Goal: Find specific page/section: Find specific page/section

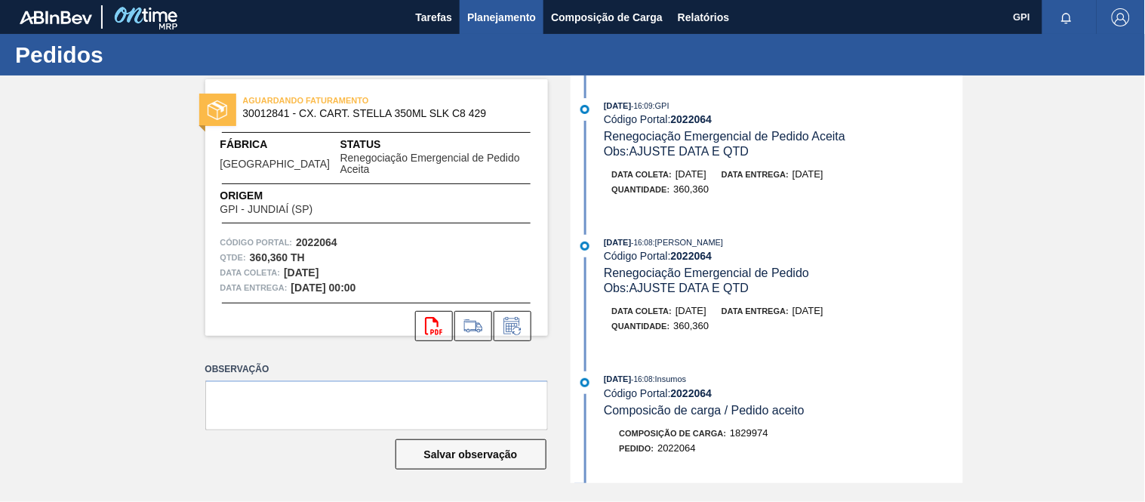
click at [482, 6] on button "Planejamento" at bounding box center [502, 17] width 84 height 34
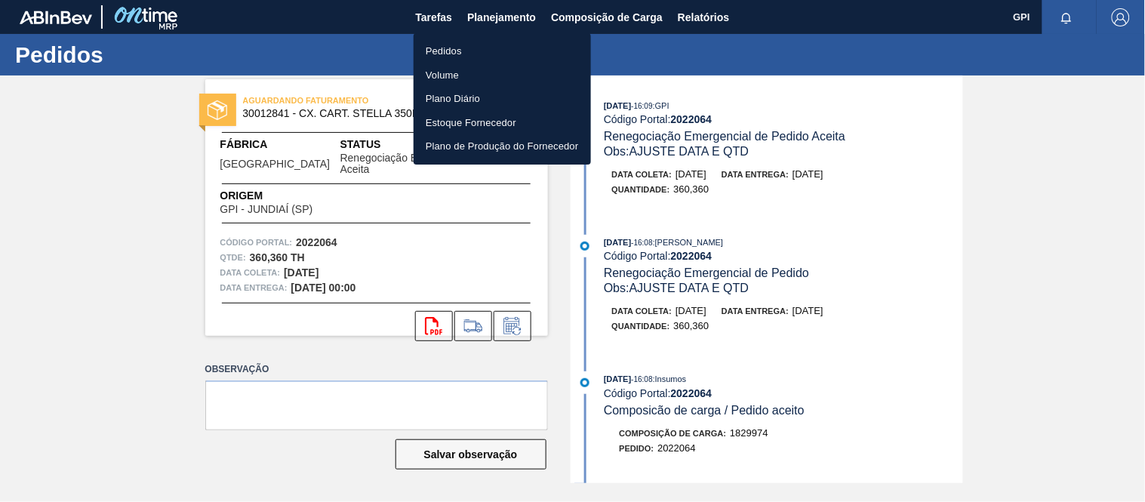
click at [445, 47] on li "Pedidos" at bounding box center [502, 51] width 177 height 24
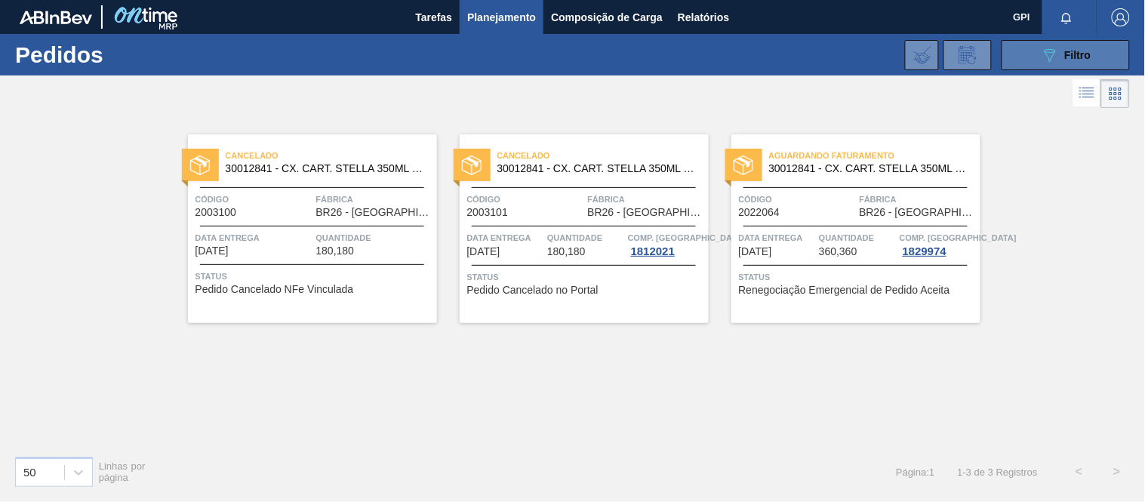
click at [1043, 66] on button "089F7B8B-B2A5-4AFE-B5C0-19BA573D28AC Filtro" at bounding box center [1066, 55] width 128 height 30
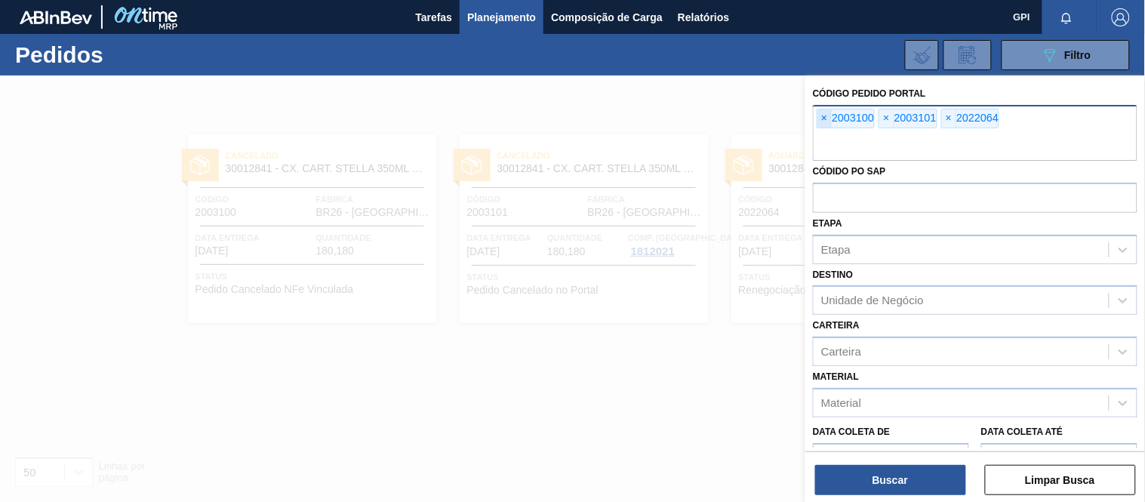
click at [818, 119] on span "×" at bounding box center [824, 118] width 14 height 18
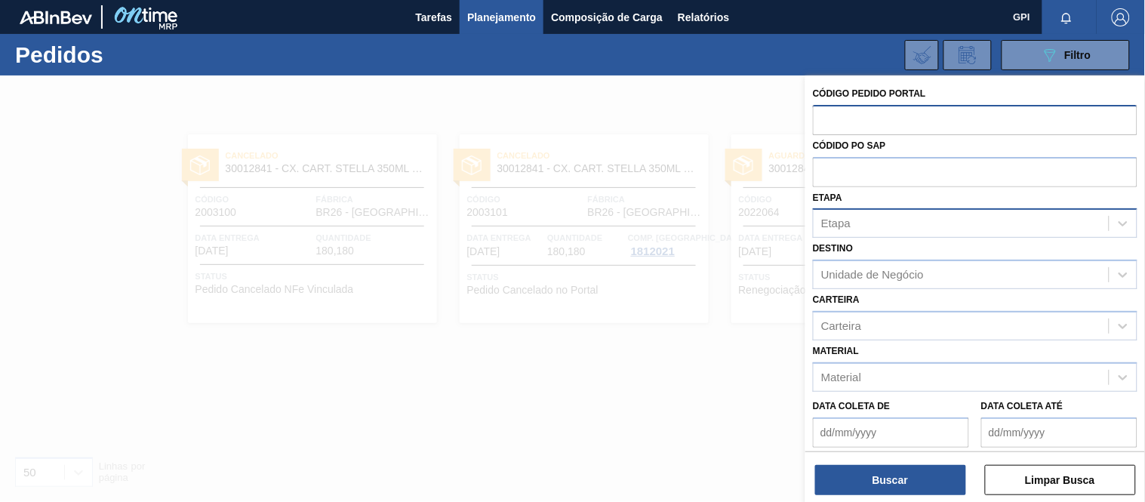
click at [886, 226] on div "Etapa" at bounding box center [961, 224] width 295 height 22
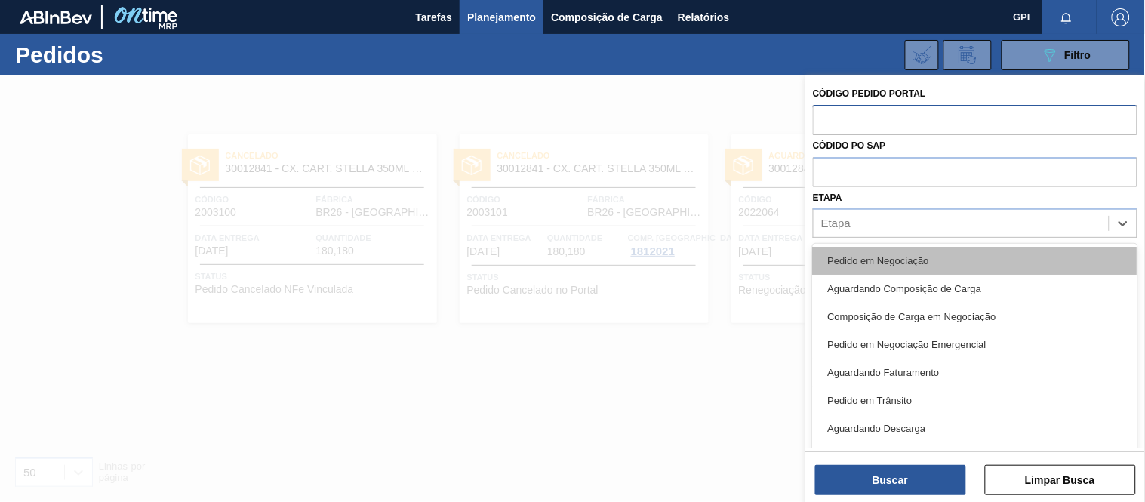
click at [873, 252] on div "Pedido em Negociação" at bounding box center [975, 261] width 325 height 28
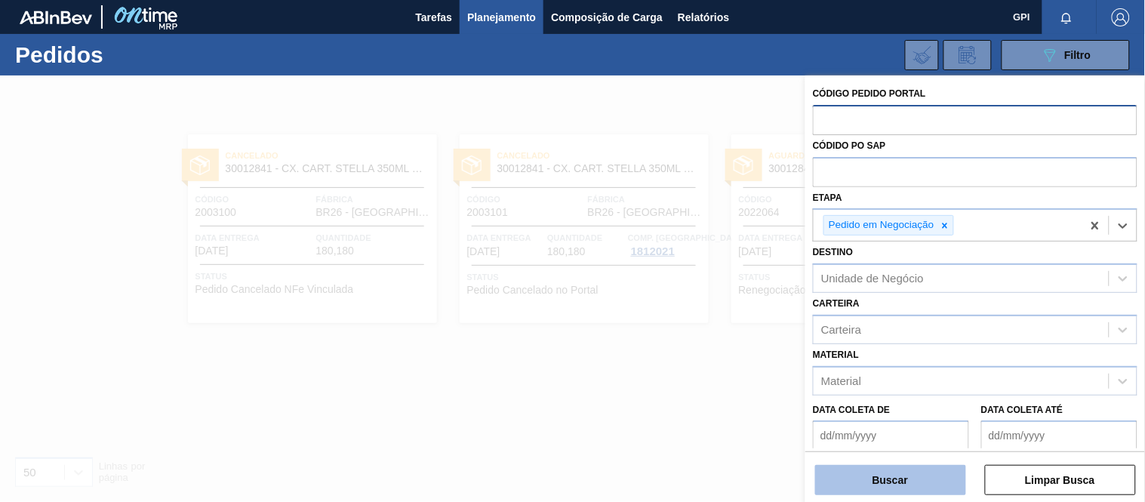
click at [855, 476] on button "Buscar" at bounding box center [890, 480] width 151 height 30
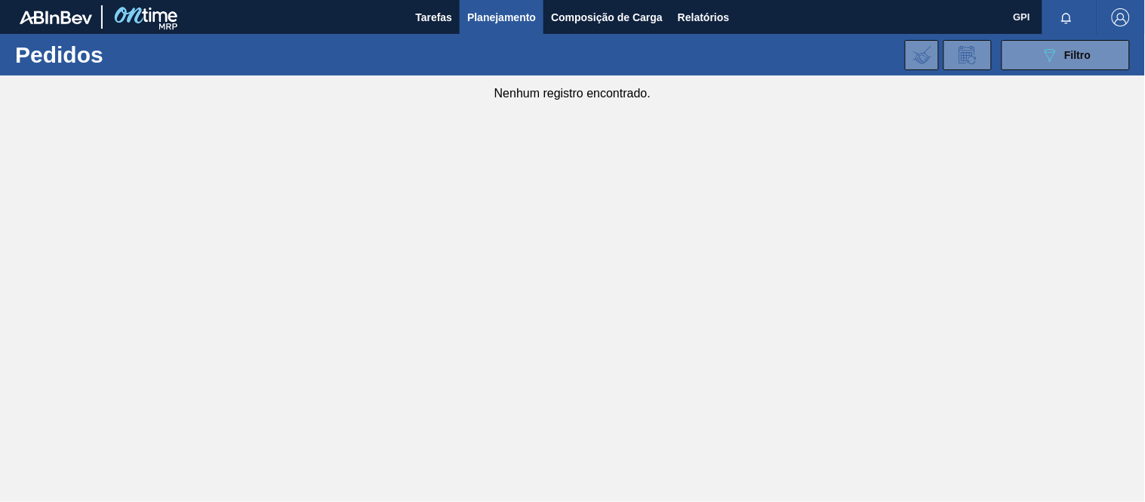
click at [714, 205] on main "Tarefas Planejamento Composição de Carga Relatórios GPI Marcar todas como lido …" at bounding box center [572, 251] width 1145 height 502
click at [778, 102] on main "Tarefas Planejamento Composição de Carga Relatórios GPI Marcar todas como lido …" at bounding box center [572, 251] width 1145 height 502
